Goal: Answer question/provide support

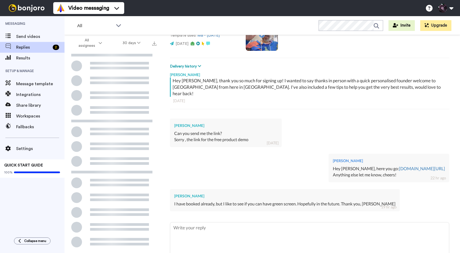
scroll to position [60, 0]
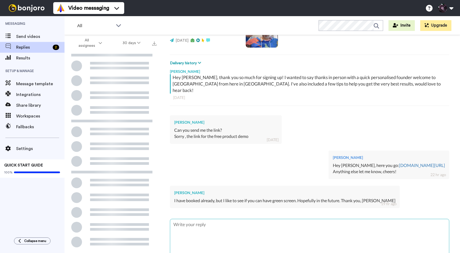
click at [225, 221] on textarea at bounding box center [309, 236] width 279 height 34
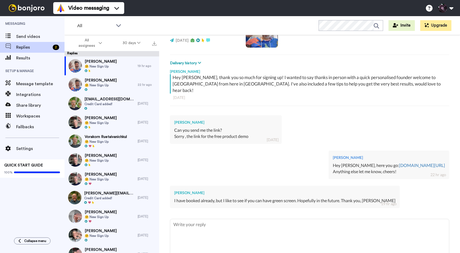
scroll to position [76, 0]
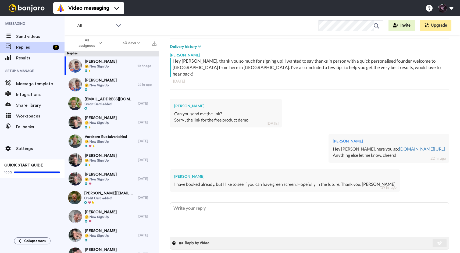
click at [396, 253] on span at bounding box center [393, 256] width 5 height 5
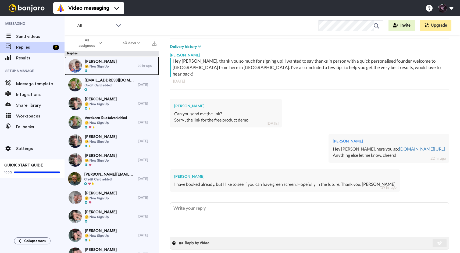
click at [99, 66] on span "🤗 New Sign Up" at bounding box center [101, 66] width 32 height 4
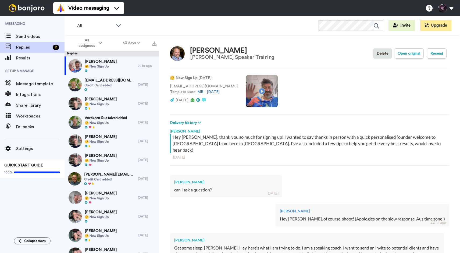
scroll to position [76, 0]
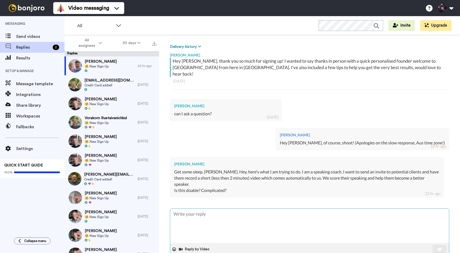
click at [217, 209] on textarea at bounding box center [309, 226] width 279 height 34
type textarea "x"
type textarea "h"
type textarea "x"
type textarea "he"
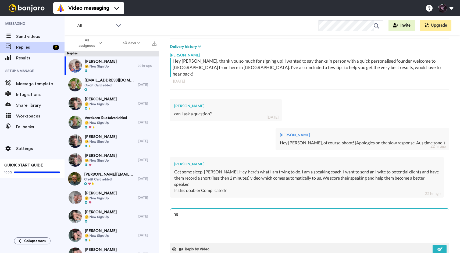
type textarea "x"
type textarea "hey"
type textarea "x"
type textarea "hey"
type textarea "x"
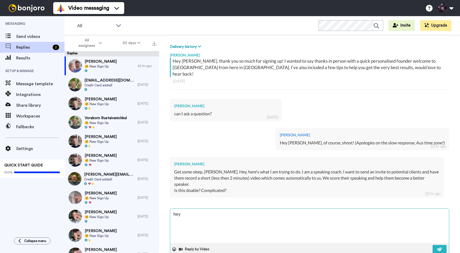
type textarea "hey D"
type textarea "x"
type textarea "hey Dq"
type textarea "x"
type textarea "hey Dqni"
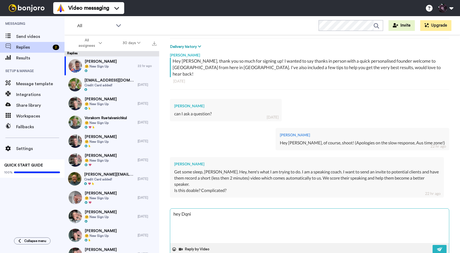
type textarea "x"
type textarea "hey Dqnie"
type textarea "x"
type textarea "hey Dqniel"
type textarea "x"
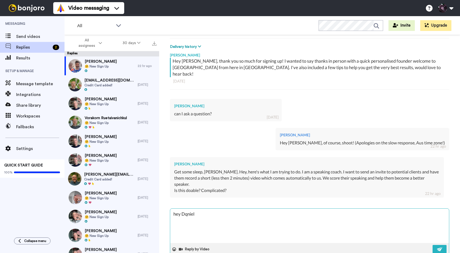
type textarea "hey Dqnie"
type textarea "x"
type textarea "hey Dqni"
type textarea "x"
type textarea "hey Dqn"
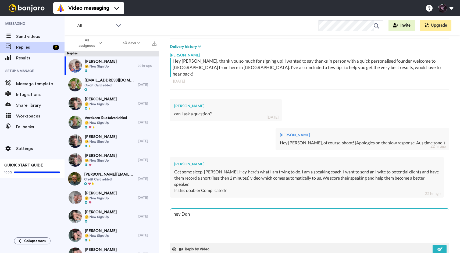
type textarea "x"
type textarea "hey Dq"
type textarea "x"
type textarea "hey D"
type textarea "x"
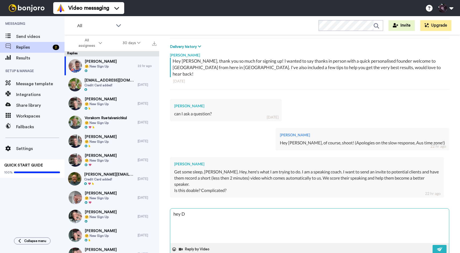
type textarea "hey"
type textarea "x"
type textarea "hey"
type textarea "x"
type textarea "he"
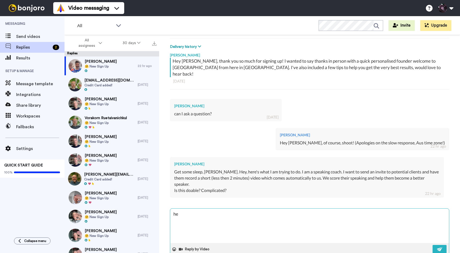
type textarea "x"
type textarea "h"
type textarea "x"
type textarea "M"
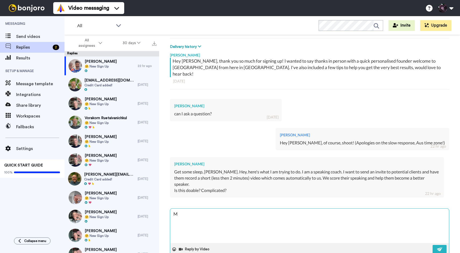
type textarea "x"
type textarea "Mo"
type textarea "x"
type textarea "M"
type textarea "x"
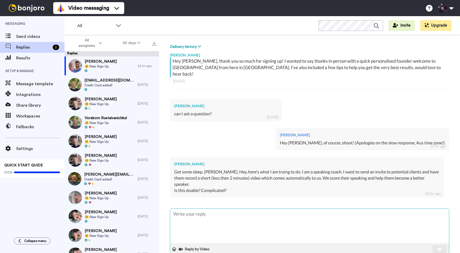
type textarea "x"
type textarea "H"
type textarea "x"
type textarea "He"
type textarea "x"
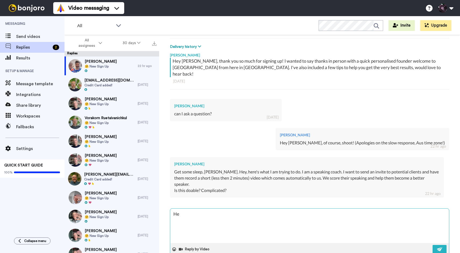
type textarea "Hey"
type textarea "x"
type textarea "Hey"
type textarea "x"
type textarea "Hey D"
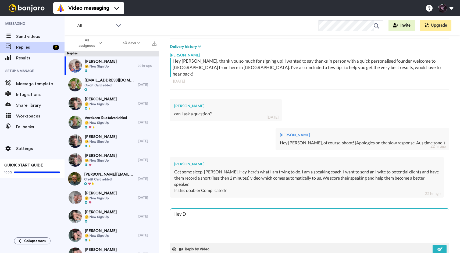
type textarea "x"
type textarea "Hey [PERSON_NAME]"
type textarea "x"
type textarea "Hey [PERSON_NAME]"
type textarea "x"
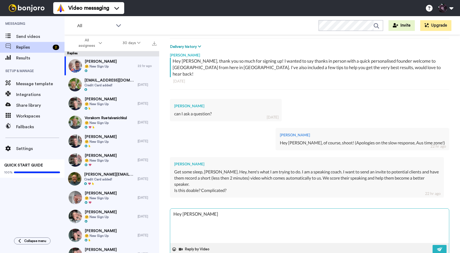
type textarea "Hey [PERSON_NAME]"
type textarea "x"
type textarea "Hey [PERSON_NAME]"
type textarea "x"
type textarea "Hey [PERSON_NAME]"
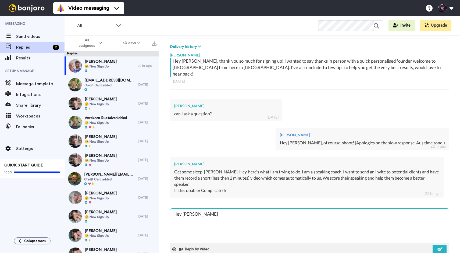
type textarea "x"
type textarea "Hey [PERSON_NAME],"
type textarea "x"
type textarea "Hey [PERSON_NAME],"
type textarea "x"
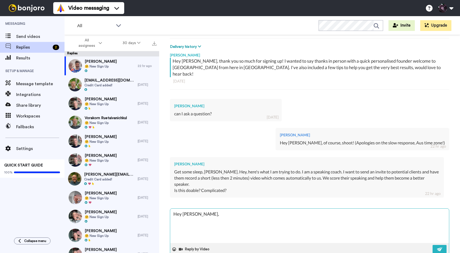
type textarea "Hey [PERSON_NAME], t"
type textarea "x"
type textarea "Hey [PERSON_NAME], th"
type textarea "x"
type textarea "Hey [PERSON_NAME], tha"
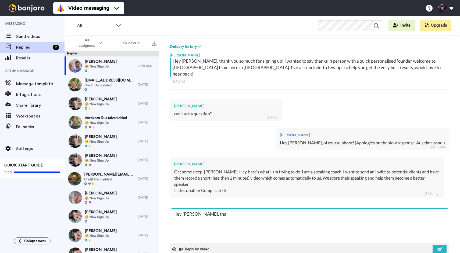
type textarea "x"
type textarea "Hey [PERSON_NAME], than"
type textarea "x"
type textarea "Hey [PERSON_NAME], thank"
type textarea "x"
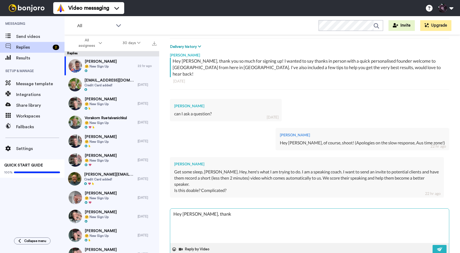
type textarea "Hey [PERSON_NAME], thanks"
type textarea "x"
type textarea "Hey [PERSON_NAME], thanks"
type textarea "x"
type textarea "Hey [PERSON_NAME], thanks f"
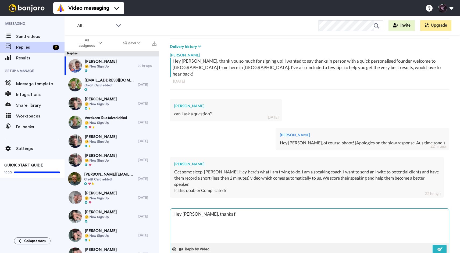
type textarea "x"
type textarea "Hey [PERSON_NAME], thanks [PERSON_NAME]"
type textarea "x"
type textarea "Hey [PERSON_NAME], thanks for"
type textarea "x"
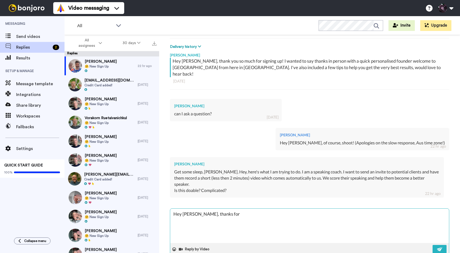
type textarea "Hey [PERSON_NAME], thanks for"
type textarea "x"
type textarea "Hey [PERSON_NAME], thanks for t"
type textarea "x"
type textarea "Hey [PERSON_NAME], thanks for th"
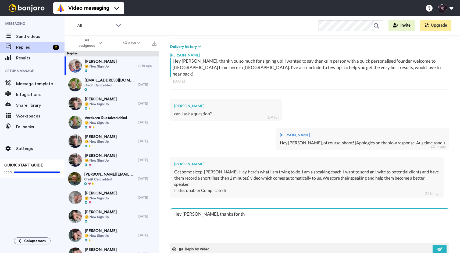
type textarea "x"
type textarea "Hey [PERSON_NAME], thanks for the"
type textarea "x"
type textarea "Hey [PERSON_NAME], thanks for the"
type textarea "x"
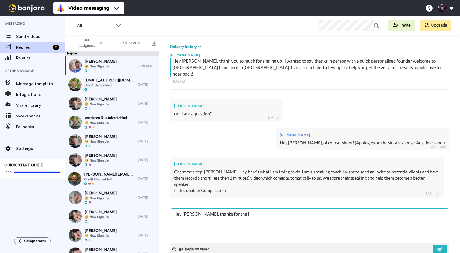
type textarea "Hey [PERSON_NAME], thanks for the in"
type textarea "x"
type textarea "Hey [PERSON_NAME], thanks for the inf"
type textarea "x"
type textarea "Hey [PERSON_NAME], thanks for the info"
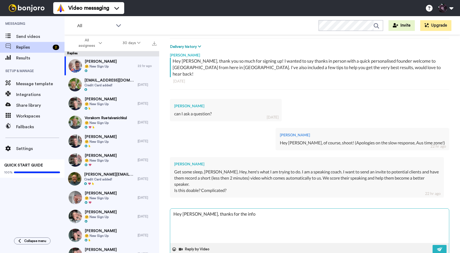
type textarea "x"
type textarea "Hey [PERSON_NAME], thanks for the infor"
type textarea "x"
type textarea "Hey [PERSON_NAME], thanks for the inform"
type textarea "x"
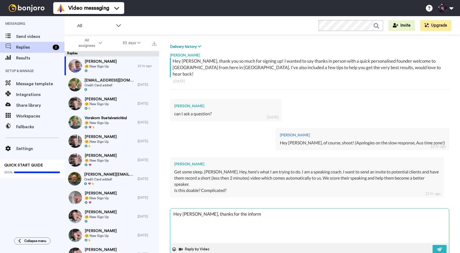
type textarea "Hey [PERSON_NAME], thanks for the informa"
type textarea "x"
type textarea "Hey [PERSON_NAME], thanks for the informat"
type textarea "x"
type textarea "Hey [PERSON_NAME], thanks for the informati"
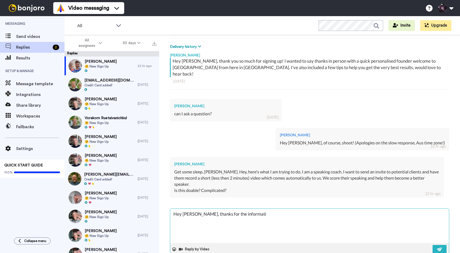
type textarea "x"
type textarea "Hey [PERSON_NAME], thanks for the informatio"
type textarea "x"
type textarea "Hey [PERSON_NAME], thanks for the information"
type textarea "x"
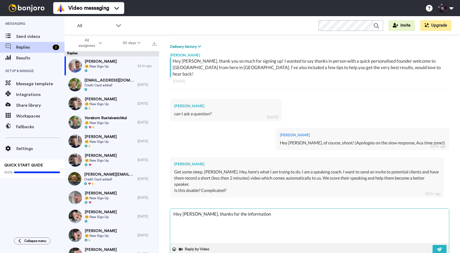
type textarea "Hey [PERSON_NAME], thanks for the information,"
type textarea "x"
type textarea "Hey [PERSON_NAME], thanks for the information,"
type textarea "x"
type textarea "Hey [PERSON_NAME], thanks for the information, al"
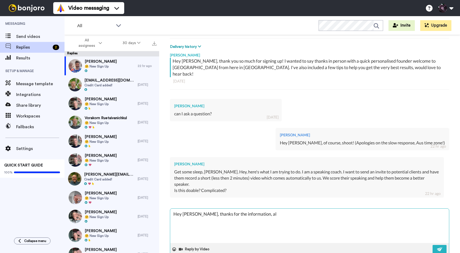
type textarea "x"
type textarea "Hey [PERSON_NAME], thanks for the information, all"
type textarea "x"
type textarea "Hey [PERSON_NAME], thanks for the information, all"
type textarea "x"
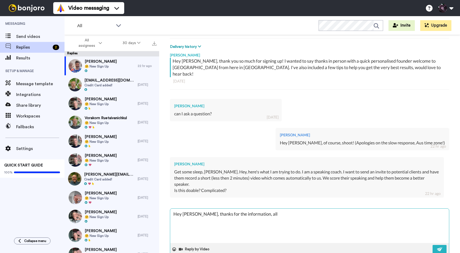
type textarea "Hey [PERSON_NAME], thanks for the information, all m"
type textarea "x"
type textarea "Hey [PERSON_NAME], thanks for the information, all ma"
type textarea "x"
type textarea "Hey [PERSON_NAME], thanks for the information, all mak"
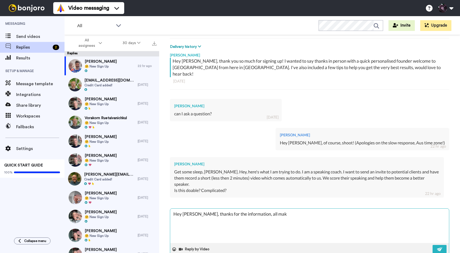
type textarea "x"
type textarea "Hey [PERSON_NAME], thanks for the information, all make"
type textarea "x"
type textarea "Hey [PERSON_NAME], thanks for the information, all makes"
type textarea "x"
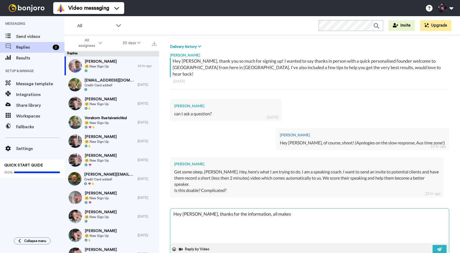
type textarea "Hey [PERSON_NAME], thanks for the information, all makes"
type textarea "x"
type textarea "Hey [PERSON_NAME], thanks for the information, all makes s"
type textarea "x"
type textarea "Hey [PERSON_NAME], thanks for the information, all makes se"
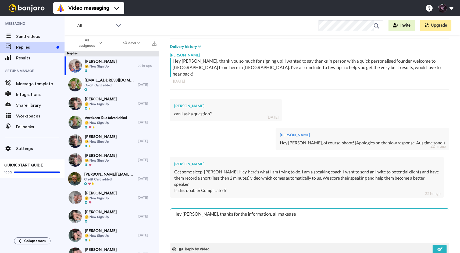
type textarea "x"
type textarea "Hey [PERSON_NAME], thanks for the information, all makes sen"
type textarea "x"
type textarea "Hey [PERSON_NAME], thanks for the information, all makes sens"
type textarea "x"
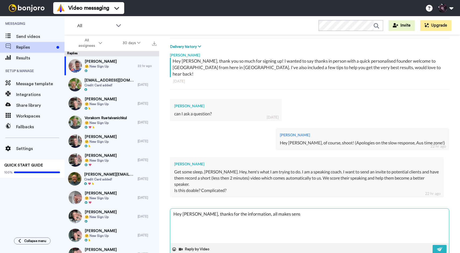
type textarea "Hey [PERSON_NAME], thanks for the information, all makes sense"
type textarea "x"
type textarea "Hey [PERSON_NAME], thanks for the information, all makes sense."
type textarea "x"
type textarea "Hey [PERSON_NAME], thanks for the information, all makes sense."
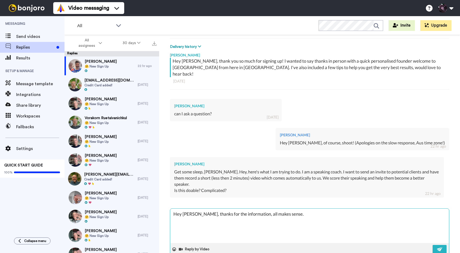
type textarea "x"
type textarea "Hey [PERSON_NAME], thanks for the information, all makes sense. S"
type textarea "x"
type textarea "Hey [PERSON_NAME], thanks for the information, all makes sense. So"
type textarea "x"
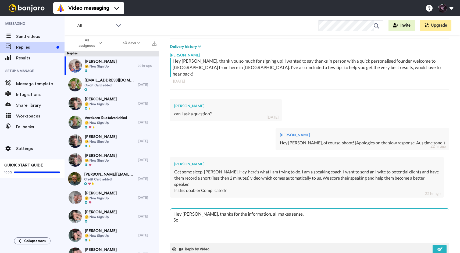
type textarea "Hey [PERSON_NAME], thanks for the information, all makes sense. So"
type textarea "x"
type textarea "Hey [PERSON_NAME], thanks for the information, all makes sense. So y"
type textarea "x"
type textarea "Hey [PERSON_NAME], thanks for the information, all makes sense. So ye"
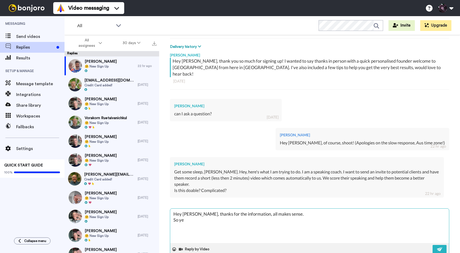
type textarea "x"
type textarea "Hey [PERSON_NAME], thanks for the information, all makes sense. So yes"
type textarea "x"
type textarea "Hey [PERSON_NAME], thanks for the information, all makes sense. So yes"
type textarea "x"
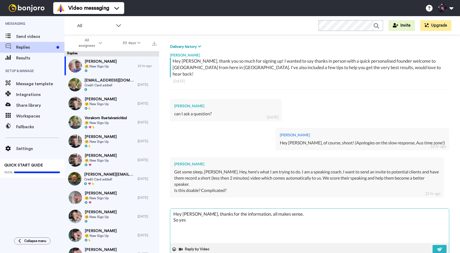
type textarea "Hey [PERSON_NAME], thanks for the information, all makes sense. So yes y"
type textarea "x"
type textarea "Hey [PERSON_NAME], thanks for the information, all makes sense. So yes yo"
type textarea "x"
type textarea "Hey [PERSON_NAME], thanks for the information, all makes sense. So yes you"
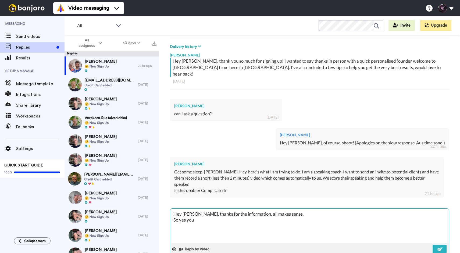
type textarea "x"
type textarea "Hey [PERSON_NAME], thanks for the information, all makes sense. So yes you"
type textarea "x"
type textarea "Hey [PERSON_NAME], thanks for the information, all makes sense. So yes you c"
type textarea "x"
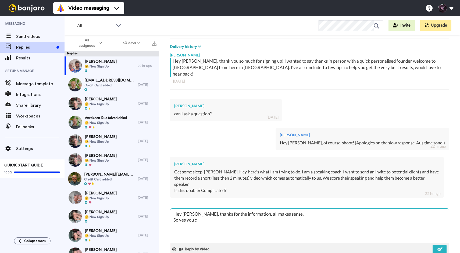
type textarea "Hey [PERSON_NAME], thanks for the information, all makes sense. So yes you ca"
type textarea "x"
type textarea "Hey [PERSON_NAME], thanks for the information, all makes sense. So yes you can"
type textarea "x"
type textarea "Hey [PERSON_NAME], thanks for the information, all makes sense. So yes you can"
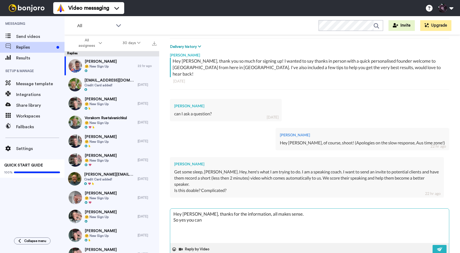
type textarea "x"
type textarea "Hey [PERSON_NAME], thanks for the information, all makes sense. So yes you can d"
type textarea "x"
type textarea "Hey [PERSON_NAME], thanks for the information, all makes sense. So yes you can …"
type textarea "x"
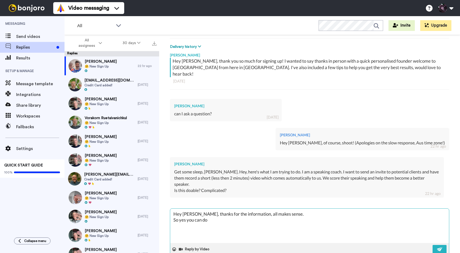
type textarea "Hey [PERSON_NAME], thanks for the information, all makes sense. So yes you can …"
type textarea "x"
type textarea "Hey [PERSON_NAME], thanks for the information, all makes sense. So yes you can …"
type textarea "x"
type textarea "Hey [PERSON_NAME], thanks for the information, all makes sense. So yes you can …"
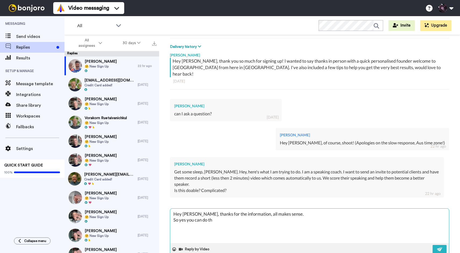
type textarea "x"
type textarea "Hey [PERSON_NAME], thanks for the information, all makes sense. So yes you can …"
type textarea "x"
type textarea "Hey [PERSON_NAME], thanks for the information, all makes sense. So yes you can …"
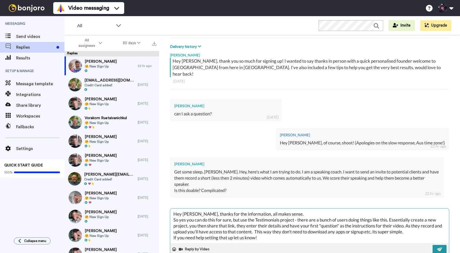
click at [438, 247] on img at bounding box center [440, 249] width 6 height 4
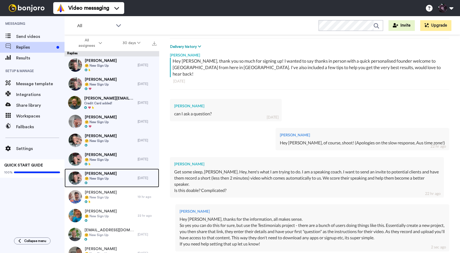
click at [108, 181] on div at bounding box center [101, 183] width 32 height 4
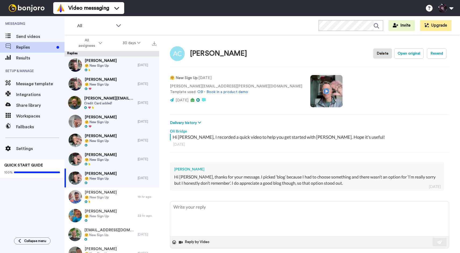
scroll to position [57, 0]
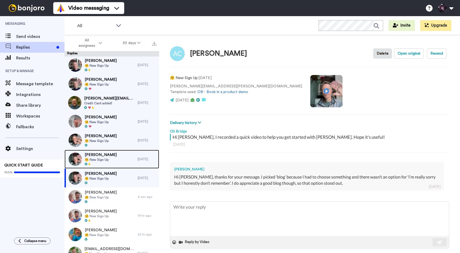
click at [110, 152] on div "[PERSON_NAME] 🤗 New Sign Up" at bounding box center [101, 159] width 73 height 19
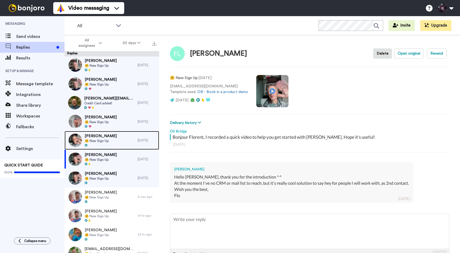
click at [111, 140] on div "[PERSON_NAME] 🤗 New Sign Up" at bounding box center [101, 140] width 73 height 19
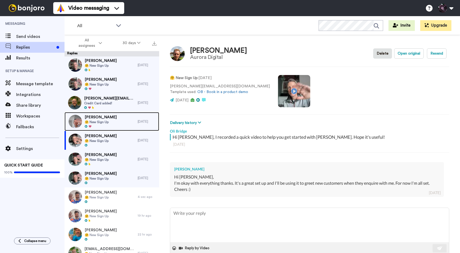
click at [111, 116] on div "[PERSON_NAME] 🤗 New Sign Up" at bounding box center [101, 121] width 73 height 19
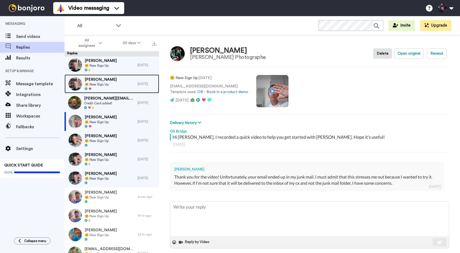
click at [104, 84] on span "🤗 New Sign Up" at bounding box center [101, 84] width 32 height 4
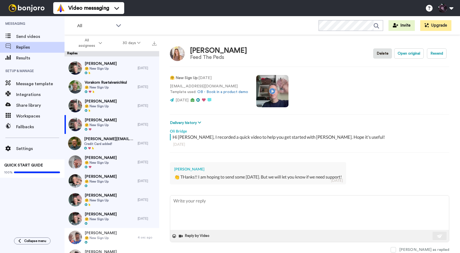
scroll to position [12, 0]
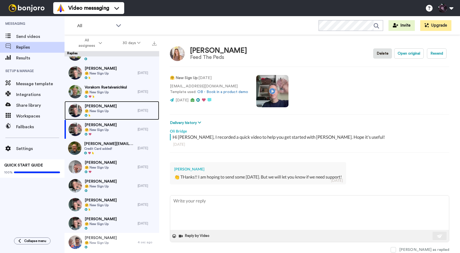
click at [96, 104] on span "[PERSON_NAME]" at bounding box center [101, 105] width 32 height 5
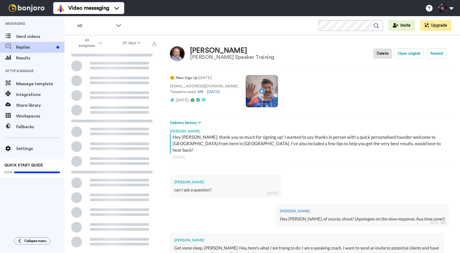
scroll to position [159, 0]
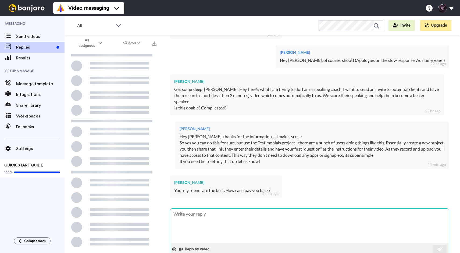
click at [206, 212] on textarea at bounding box center [309, 226] width 279 height 34
type textarea "H"
type textarea "x"
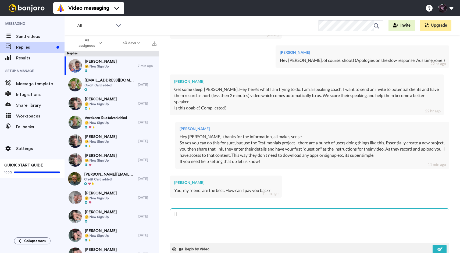
type textarea "Ha"
type textarea "x"
type textarea "Ha,"
type textarea "x"
type textarea "Ha,"
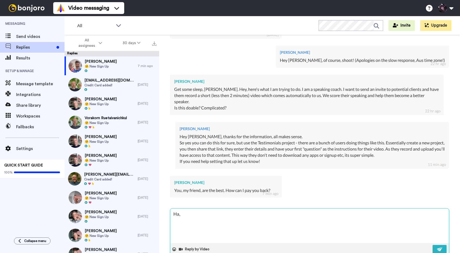
type textarea "x"
type textarea "Ha, j"
type textarea "x"
type textarea "Ha, ju"
type textarea "x"
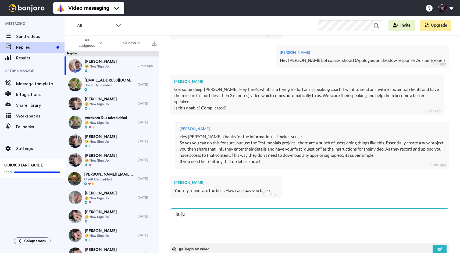
type textarea "Ha, jus"
type textarea "x"
type textarea "Ha, just"
type textarea "x"
type textarea "Ha, jus"
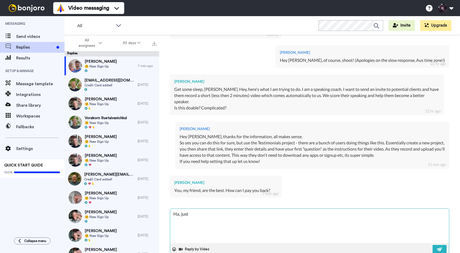
type textarea "x"
type textarea "Ha, ju"
type textarea "x"
type textarea "Ha, j"
type textarea "x"
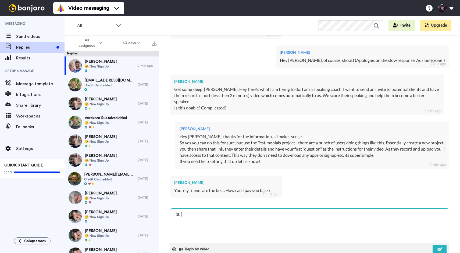
type textarea "Ha,"
type textarea "x"
type textarea "Ha, g"
type textarea "x"
type textarea "Ha, gi"
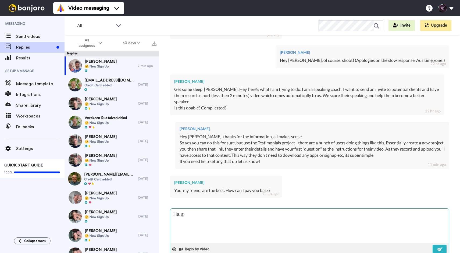
type textarea "x"
type textarea "Ha, giv"
type textarea "x"
type textarea "Ha, give"
type textarea "x"
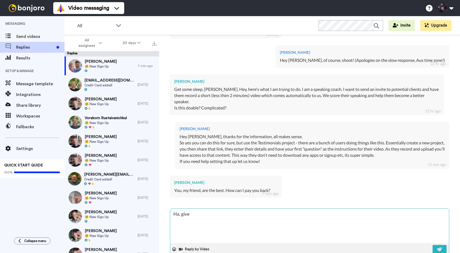
type textarea "Ha, give"
type textarea "x"
type textarea "Ha, give i"
type textarea "x"
type textarea "Ha, give it"
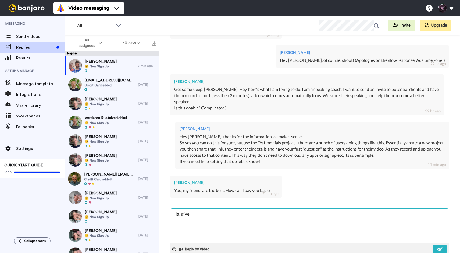
type textarea "x"
type textarea "Ha, give it"
type textarea "x"
type textarea "Ha, give it a"
type textarea "x"
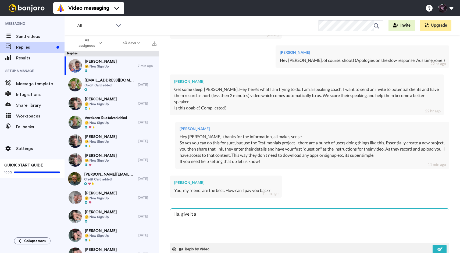
type textarea "Ha, give it a"
type textarea "x"
type textarea "Ha, give it a s"
type textarea "x"
type textarea "Ha, give it a sh"
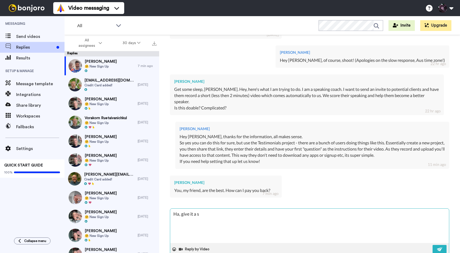
type textarea "x"
type textarea "Ha, give it a sho"
type textarea "x"
type textarea "Ha, give it a shot"
type textarea "x"
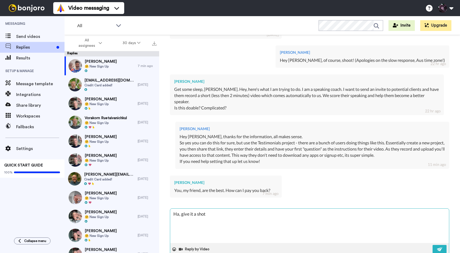
type textarea "Ha, give it a shot"
type textarea "x"
type textarea "Ha, give it a shot a"
type textarea "x"
type textarea "Ha, give it a shot ad"
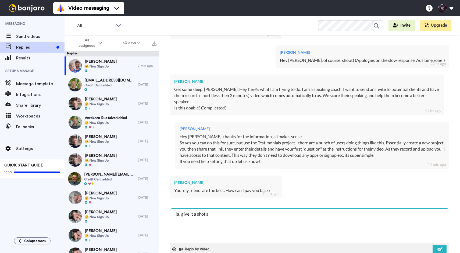
type textarea "x"
type textarea "Ha, give it a shot ad"
type textarea "x"
type textarea "Ha, give it a shot ad"
type textarea "x"
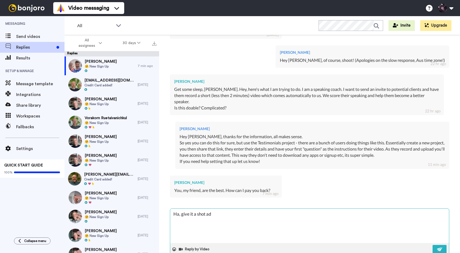
type textarea "Ha, give it a shot a"
type textarea "x"
type textarea "Ha, give it a shot an"
type textarea "x"
type textarea "Ha, give it a shot and"
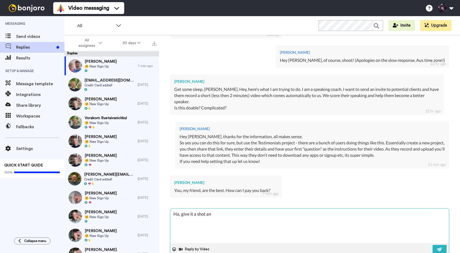
type textarea "x"
type textarea "Ha, give it a shot and"
type textarea "x"
type textarea "Ha, give it a shot and t"
type textarea "x"
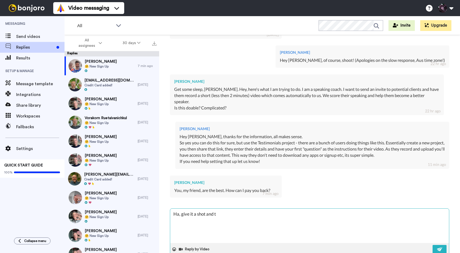
type textarea "Ha, give it a shot and th"
type textarea "x"
type textarea "Ha, give it a shot and the"
type textarea "x"
type textarea "Ha, give it a shot and then"
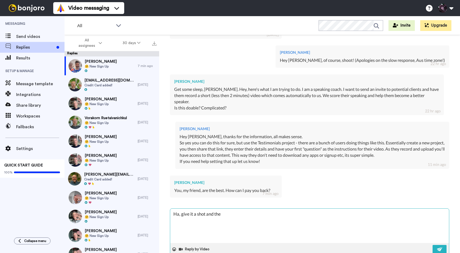
type textarea "x"
type textarea "Ha, give it a shot and then"
type textarea "x"
type textarea "Ha, give it a shot and then s"
type textarea "x"
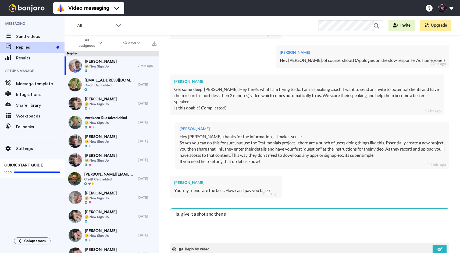
type textarea "Ha, give it a shot and then sh"
type textarea "x"
type textarea "Ha, give it a shot and then sha"
type textarea "x"
type textarea "Ha, give it a shot and then shar"
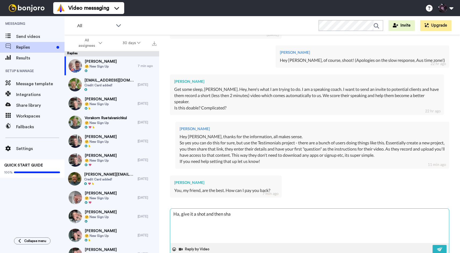
type textarea "x"
type textarea "Ha, give it a shot and then share"
type textarea "x"
type textarea "Ha, give it a shot and then share"
type textarea "x"
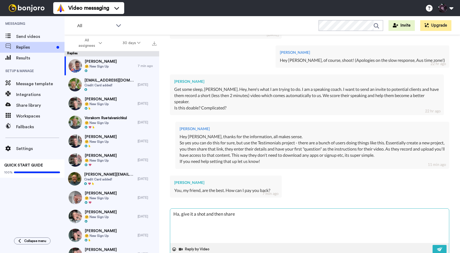
type textarea "Ha, give it a shot and then share m"
type textarea "x"
type textarea "Ha, give it a shot and then share me"
type textarea "x"
type textarea "Ha, give it a shot and then share me"
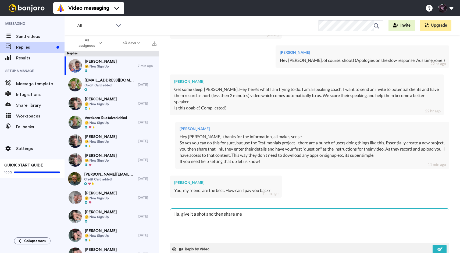
type textarea "x"
type textarea "Ha, give it a shot and then share me a"
type textarea "x"
type textarea "Ha, give it a shot and then share me an"
type textarea "x"
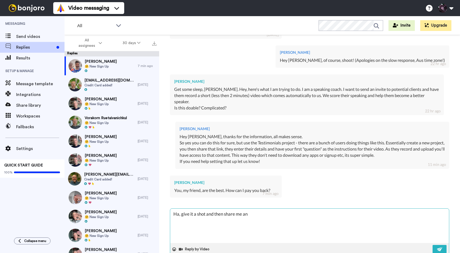
type textarea "Ha, give it a shot and then share me any"
type textarea "x"
type textarea "Ha, give it a shot and then share me any"
type textarea "x"
type textarea "Ha, give it a shot and then share me any p"
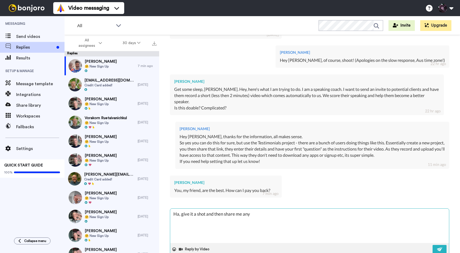
type textarea "x"
type textarea "Ha, give it a shot and then share me any pr"
type textarea "x"
type textarea "Ha, give it a shot and then share me any pro"
type textarea "x"
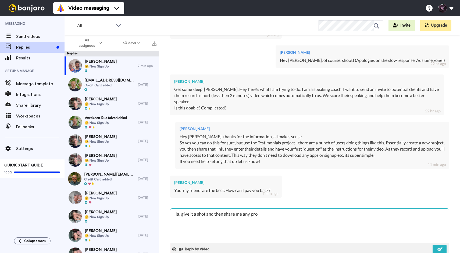
type textarea "Ha, give it a shot and then share me any prod"
type textarea "x"
type textarea "Ha, give it a shot and then share me any produ"
type textarea "x"
type textarea "Ha, give it a shot and then share me any produc"
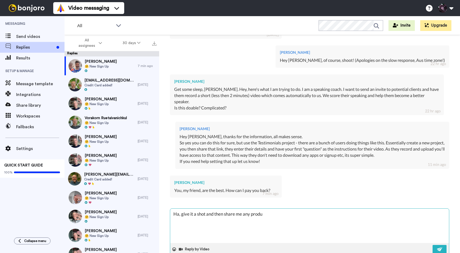
type textarea "x"
type textarea "Ha, give it a shot and then share me any product"
type textarea "x"
type textarea "Ha, give it a shot and then share me any product"
type textarea "x"
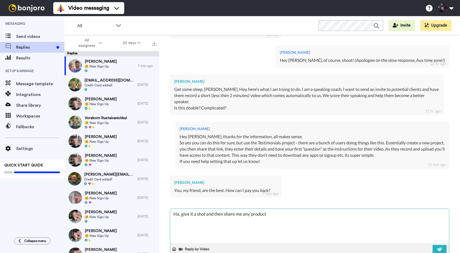
type textarea "Ha, give it a shot and then share me any product f"
type textarea "x"
type textarea "Ha, give it a shot and then share me any product fe"
type textarea "x"
type textarea "Ha, give it a shot and then share me any product fee"
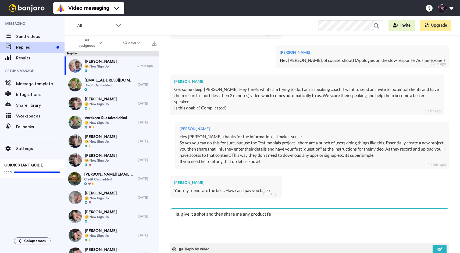
type textarea "x"
type textarea "Ha, give it a shot and then share me any product feed"
type textarea "x"
type textarea "Ha, give it a shot and then share me any product feedb"
type textarea "x"
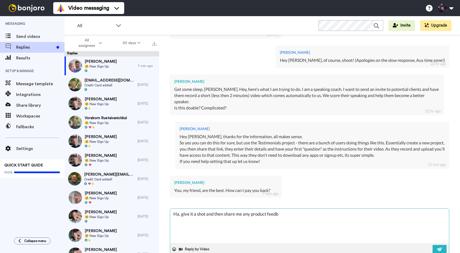
type textarea "Ha, give it a shot and then share me any product feedba"
type textarea "x"
type textarea "Ha, give it a shot and then share me any product feedbac"
type textarea "x"
type textarea "Ha, give it a shot and then share me any product feedback"
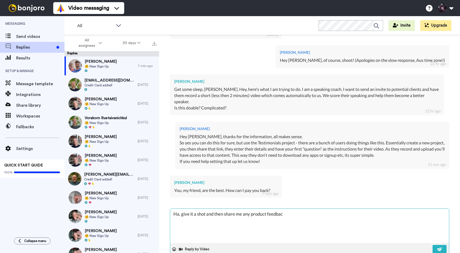
type textarea "x"
type textarea "Ha, give it a shot and then share me any product feedback"
type textarea "x"
type textarea "Ha, give it a shot and then share me any product feedback w"
type textarea "x"
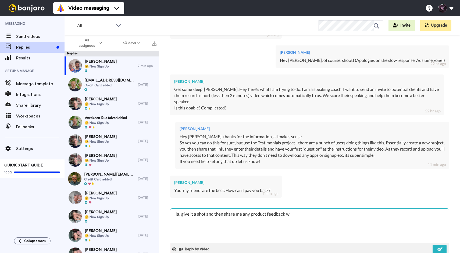
type textarea "Ha, give it a shot and then share me any product feedback wo"
type textarea "x"
type textarea "Ha, give it a shot and then share me any product feedback wou"
type textarea "x"
type textarea "Ha, give it a shot and then share me any product feedback woul"
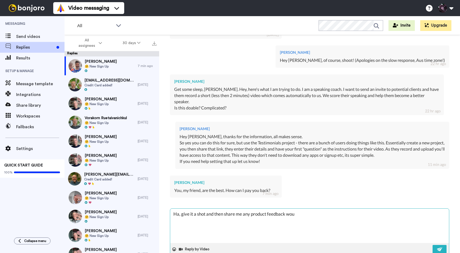
type textarea "x"
type textarea "Ha, give it a shot and then share me any product feedback would"
type textarea "x"
type textarea "Ha, give it a shot and then share me any product feedback would"
type textarea "x"
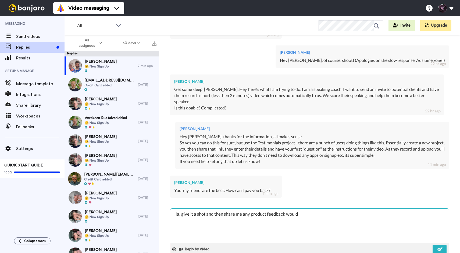
type textarea "Ha, give it a shot and then share me any product feedback would b"
type textarea "x"
type textarea "Ha, give it a shot and then share me any product feedback would be"
type textarea "x"
type textarea "Ha, give it a shot and then share me any product feedback would be"
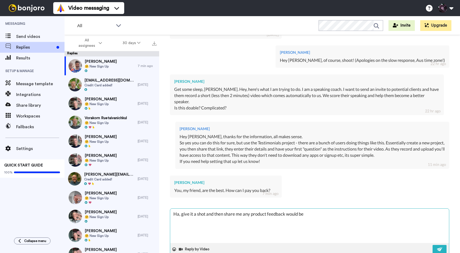
type textarea "x"
type textarea "Ha, give it a shot and then share me any product feedback would be m"
type textarea "x"
type textarea "Ha, give it a shot and then share me any product feedback would be mo"
type textarea "x"
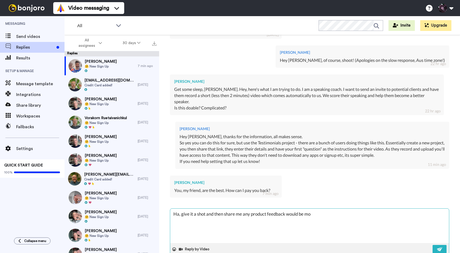
type textarea "Ha, give it a shot and then share me any product feedback would be mor"
type textarea "x"
type textarea "Ha, give it a shot and then share me any product feedback would be more"
type textarea "x"
type textarea "Ha, give it a shot and then share me any product feedback would be more"
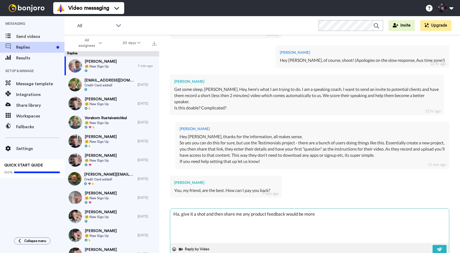
type textarea "x"
type textarea "Ha, give it a shot and then share me any product feedback would be more t"
type textarea "x"
type textarea "Ha, give it a shot and then share me any product feedback would be more th"
type textarea "x"
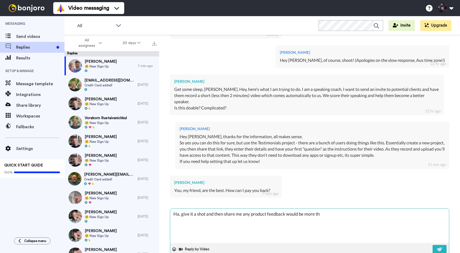
type textarea "Ha, give it a shot and then share me any product feedback would be more tha"
type textarea "x"
type textarea "Ha, give it a shot and then share me any product feedback would be more than"
type textarea "x"
type textarea "Ha, give it a shot and then share me any product feedback would be more than"
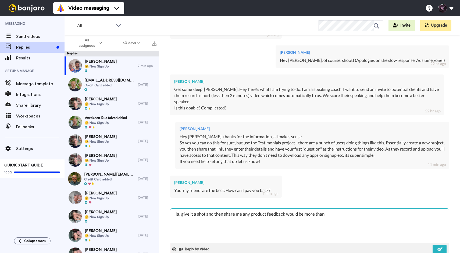
type textarea "x"
type textarea "Ha, give it a shot and then share me any product feedback would be more than h"
type textarea "x"
type textarea "Ha, give it a shot and then share me any product feedback would be more than he"
type textarea "x"
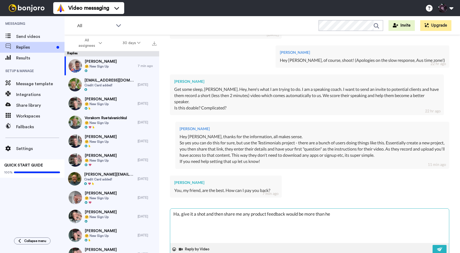
type textarea "Ha, give it a shot and then share me any product feedback would be more than hel"
type textarea "x"
type textarea "Ha, give it a shot and then share me any product feedback would be more than he…"
type textarea "x"
type textarea "Ha, give it a shot and then share me any product feedback would be more than he…"
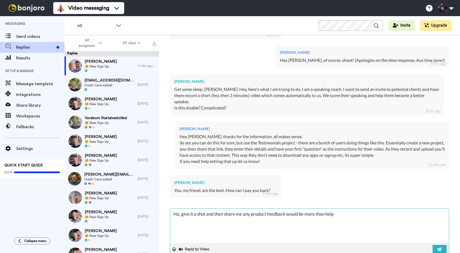
type textarea "x"
type textarea "Ha, give it a shot and then share me any product feedback would be more than he…"
type textarea "x"
type textarea "Ha, give it a shot and then share me any product feedback would be more than he…"
type textarea "x"
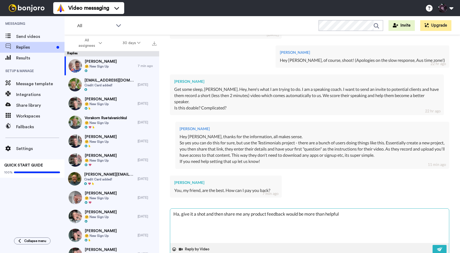
type textarea "Ha, give it a shot and then share me any product feedback would be more than he…"
type textarea "x"
type textarea "Ha, give it a shot and then share me any product feedback would be more than he…"
type textarea "x"
type textarea "Ha, give it a shot and then share me any product feedback would be more than he…"
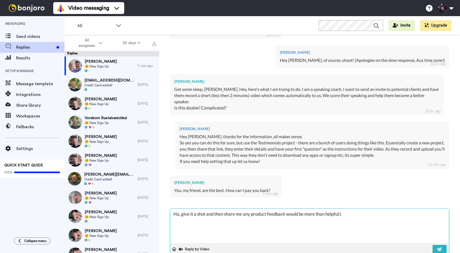
type textarea "x"
type textarea "Ha, give it a shot and then share me any product feedback would be more than he…"
type textarea "x"
click at [288, 209] on textarea "Ha, give it a shot and then share me any product feedback would be more than he…" at bounding box center [309, 226] width 279 height 34
click at [439, 247] on img at bounding box center [440, 249] width 6 height 4
